Goal: Task Accomplishment & Management: Use online tool/utility

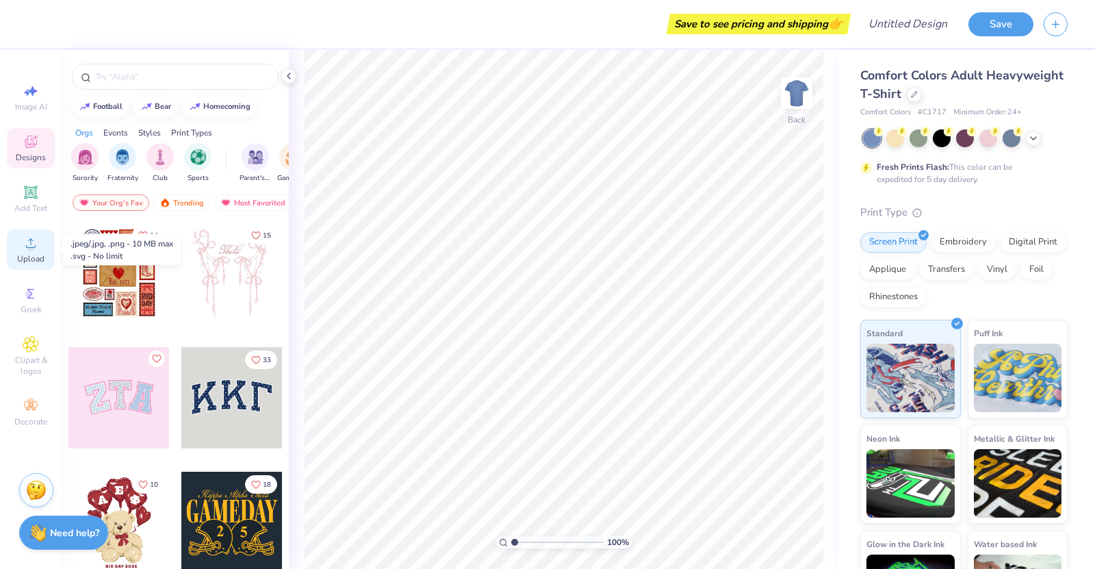
click at [28, 240] on icon at bounding box center [31, 243] width 16 height 16
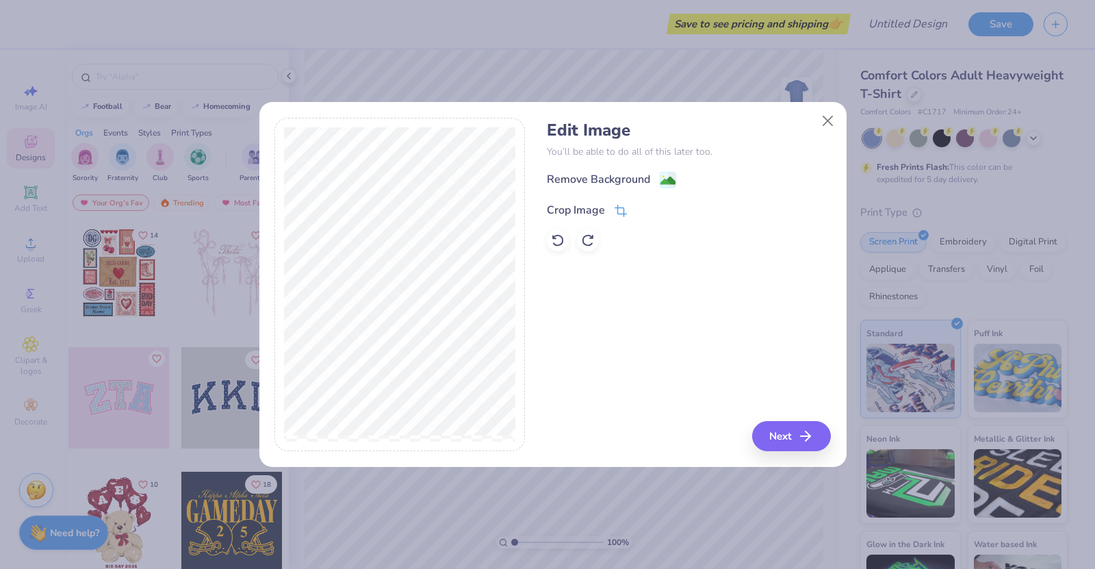
click at [618, 212] on icon at bounding box center [620, 211] width 12 height 12
click at [800, 434] on div "Edit Image You’ll be able to do all of this later too. Remove Background Crop I…" at bounding box center [689, 285] width 284 height 334
click at [640, 209] on polyline at bounding box center [642, 209] width 5 height 4
click at [778, 440] on button "Next" at bounding box center [793, 436] width 79 height 30
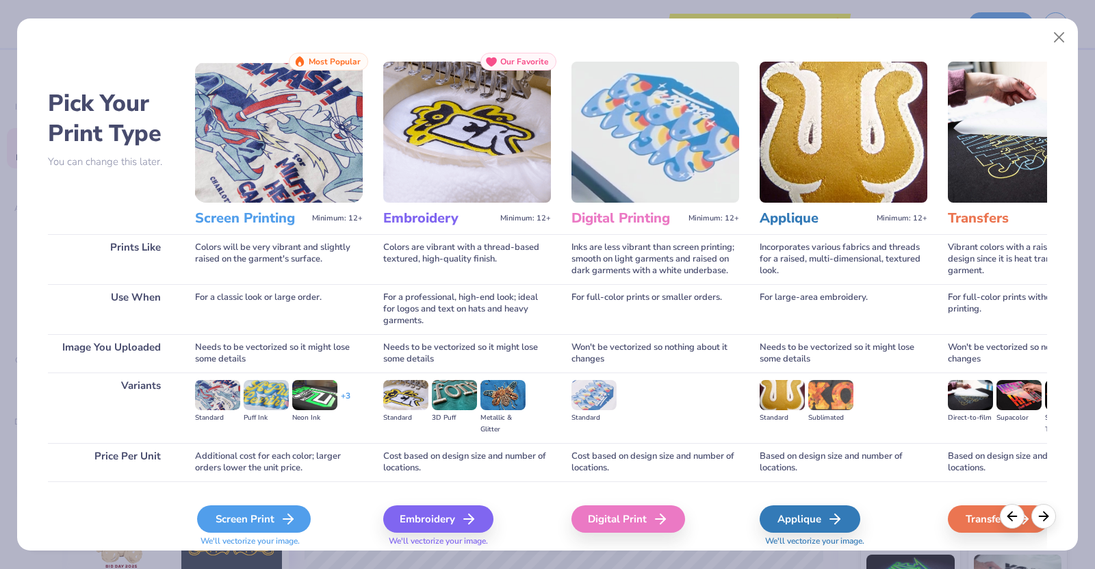
click at [276, 521] on div "Screen Print" at bounding box center [254, 518] width 114 height 27
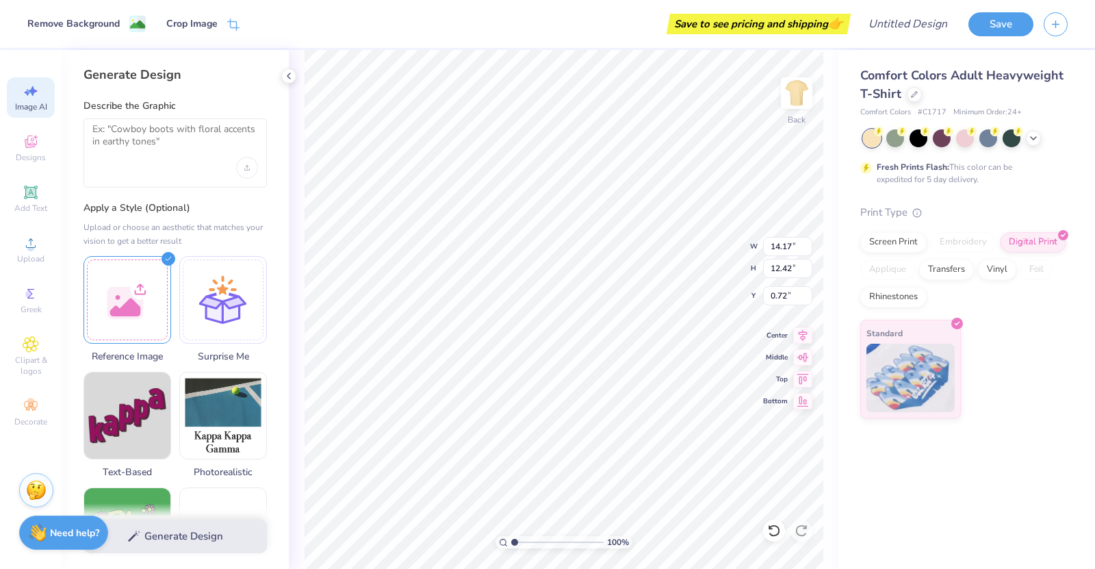
select select "4"
